Goal: Task Accomplishment & Management: Use online tool/utility

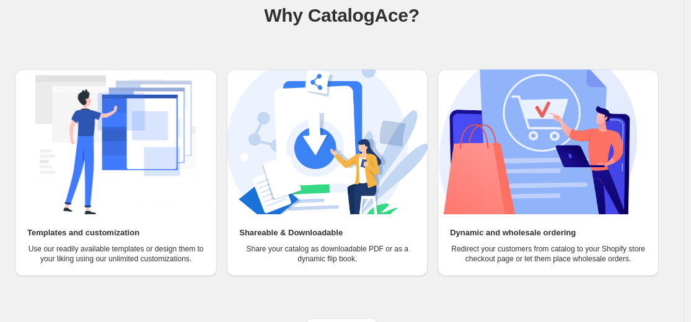
scroll to position [118, 0]
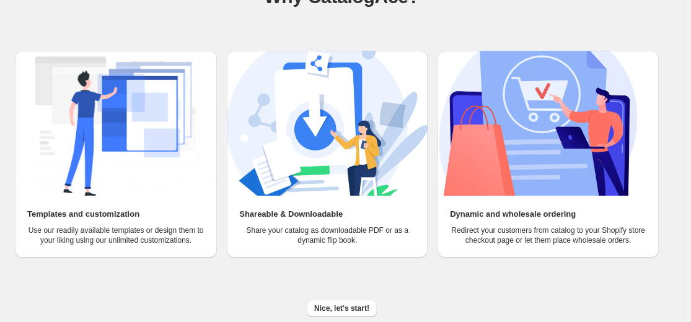
click at [138, 108] on img at bounding box center [115, 123] width 201 height 145
click at [357, 310] on span "Nice, let's start!" at bounding box center [341, 309] width 55 height 10
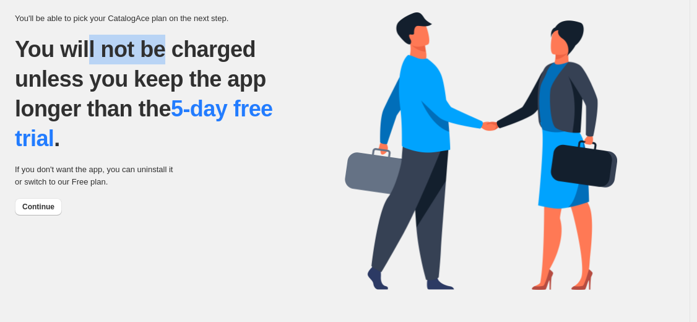
drag, startPoint x: 88, startPoint y: 53, endPoint x: 164, endPoint y: 53, distance: 75.6
click at [164, 53] on p "You will not be charged unless you keep the app longer than the 5-day free tria…" at bounding box center [160, 94] width 291 height 119
click at [201, 53] on p "You will not be charged unless you keep the app longer than the 5-day free tria…" at bounding box center [160, 94] width 291 height 119
click at [39, 212] on button "Continue" at bounding box center [38, 206] width 47 height 17
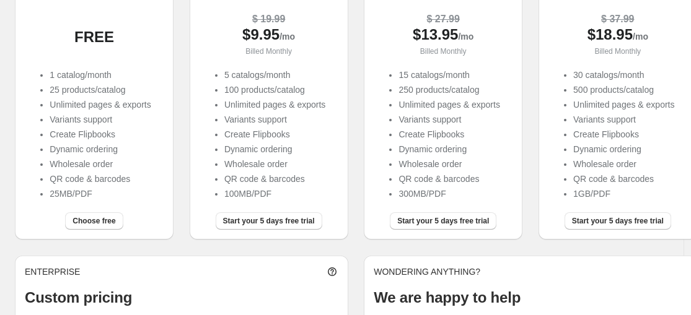
scroll to position [144, 0]
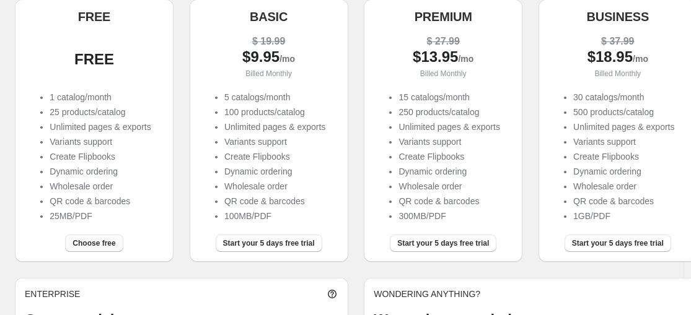
click at [92, 245] on span "Choose free" at bounding box center [93, 243] width 43 height 10
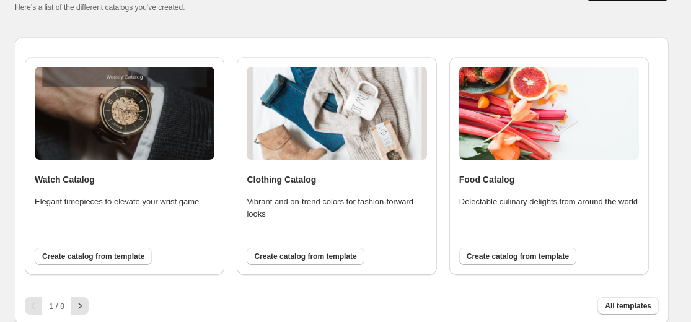
scroll to position [77, 0]
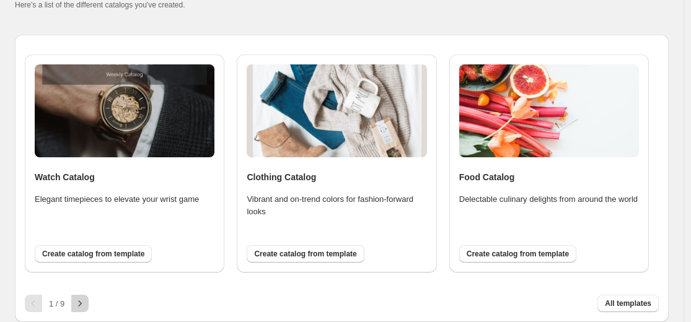
click at [86, 309] on icon "button" at bounding box center [80, 303] width 12 height 12
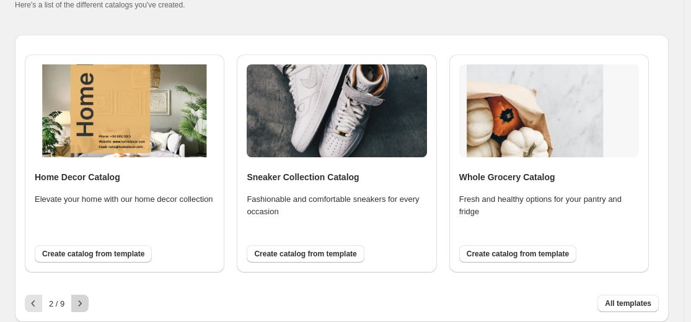
click at [86, 308] on icon "button" at bounding box center [80, 303] width 12 height 12
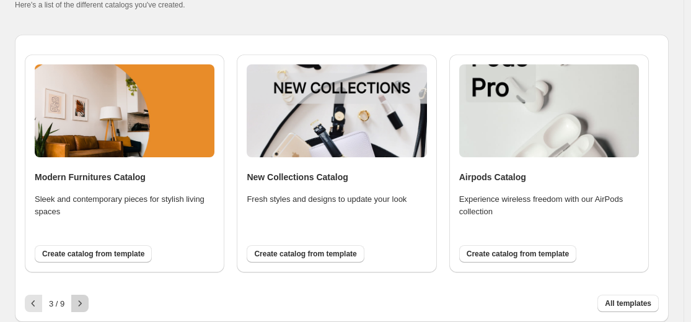
click at [86, 308] on icon "button" at bounding box center [80, 303] width 12 height 12
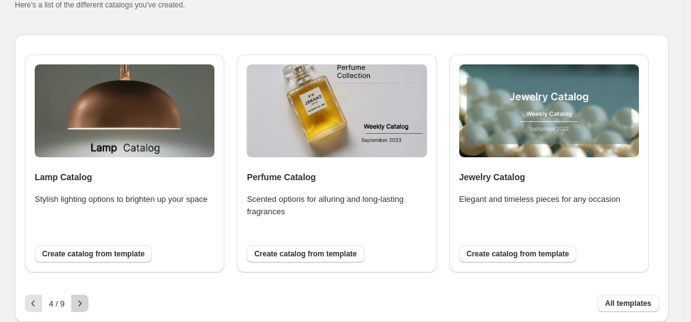
click at [89, 300] on button "button" at bounding box center [79, 303] width 17 height 17
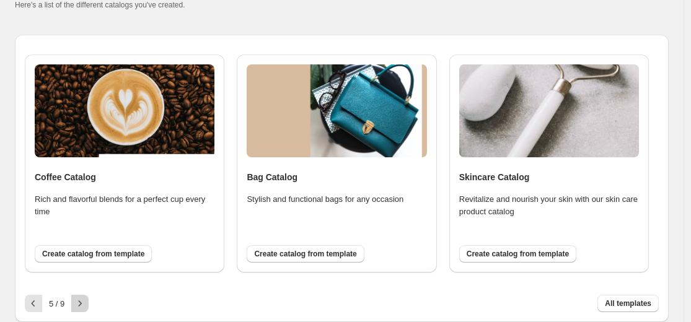
click at [89, 300] on button "button" at bounding box center [79, 303] width 17 height 17
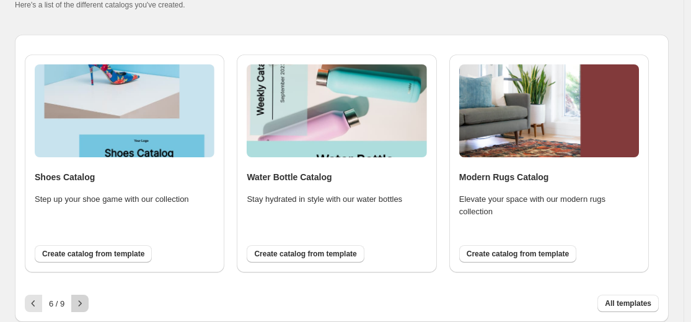
click at [80, 305] on icon "button" at bounding box center [80, 303] width 12 height 12
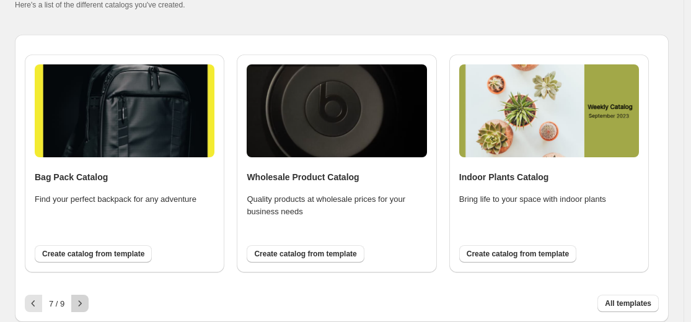
click at [80, 305] on icon "button" at bounding box center [80, 303] width 12 height 12
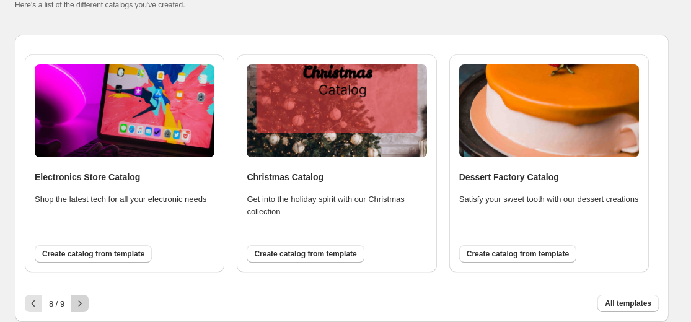
click at [79, 303] on icon "button" at bounding box center [80, 303] width 12 height 12
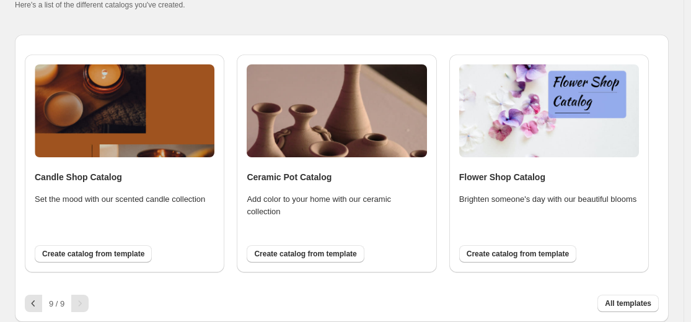
drag, startPoint x: 85, startPoint y: 301, endPoint x: 288, endPoint y: 230, distance: 214.5
click at [85, 302] on div at bounding box center [79, 303] width 17 height 17
click at [644, 308] on button "All templates" at bounding box center [627, 303] width 61 height 17
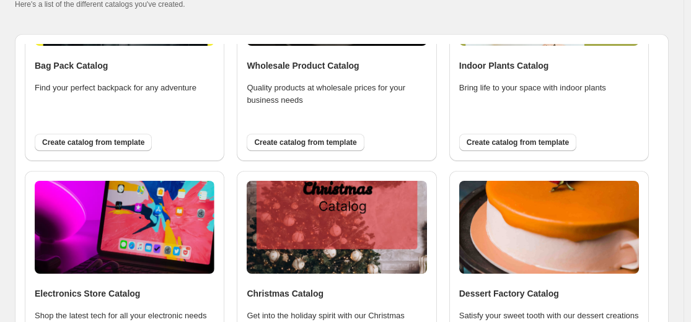
scroll to position [1568, 0]
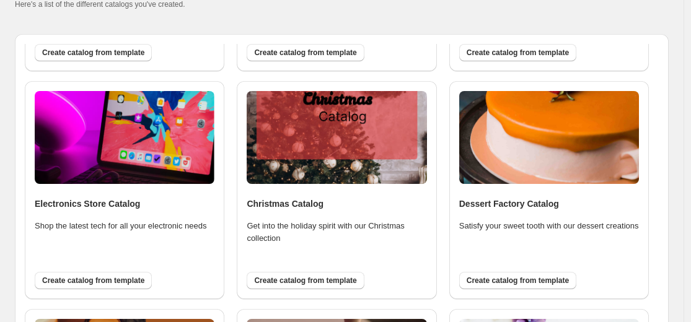
click at [683, 153] on div "Dashboard Create new catalog Here's a list of the different catalogs you've cre…" at bounding box center [341, 271] width 683 height 611
